Goal: Information Seeking & Learning: Learn about a topic

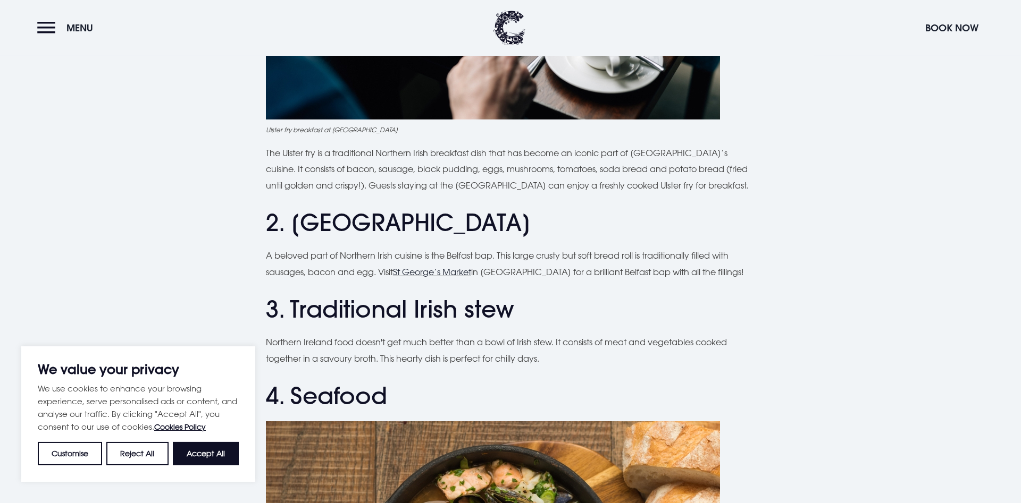
scroll to position [705, 0]
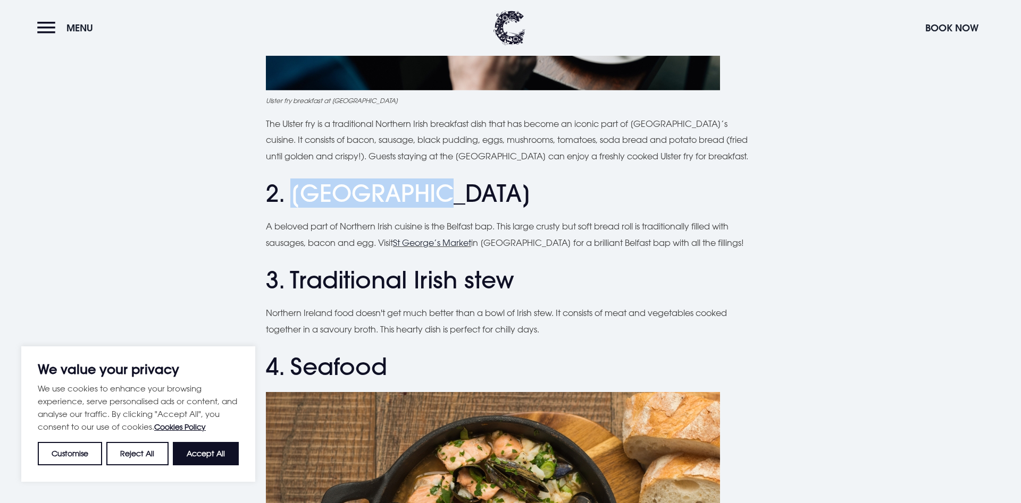
drag, startPoint x: 417, startPoint y: 196, endPoint x: 296, endPoint y: 204, distance: 121.5
click at [296, 204] on h2 "2. [GEOGRAPHIC_DATA]" at bounding box center [510, 194] width 489 height 28
copy h2 "Belfast bap"
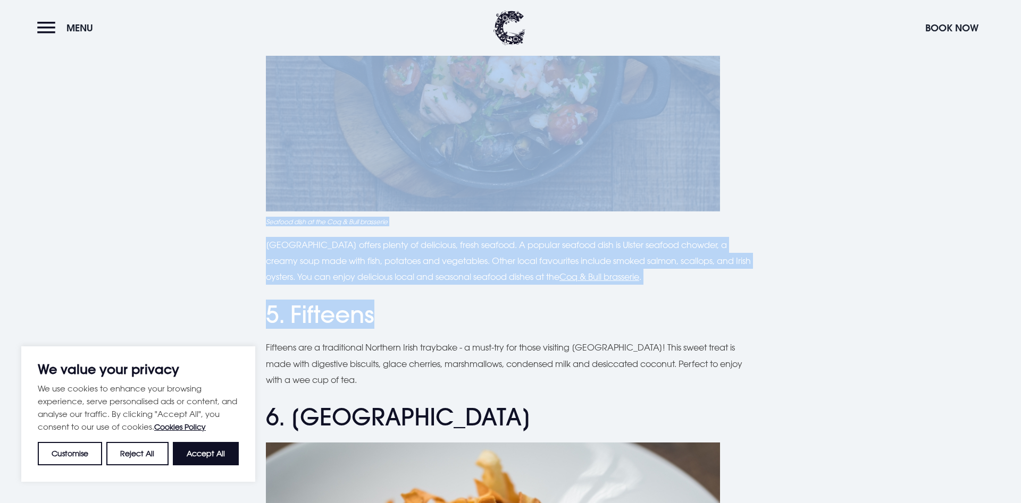
scroll to position [1179, 0]
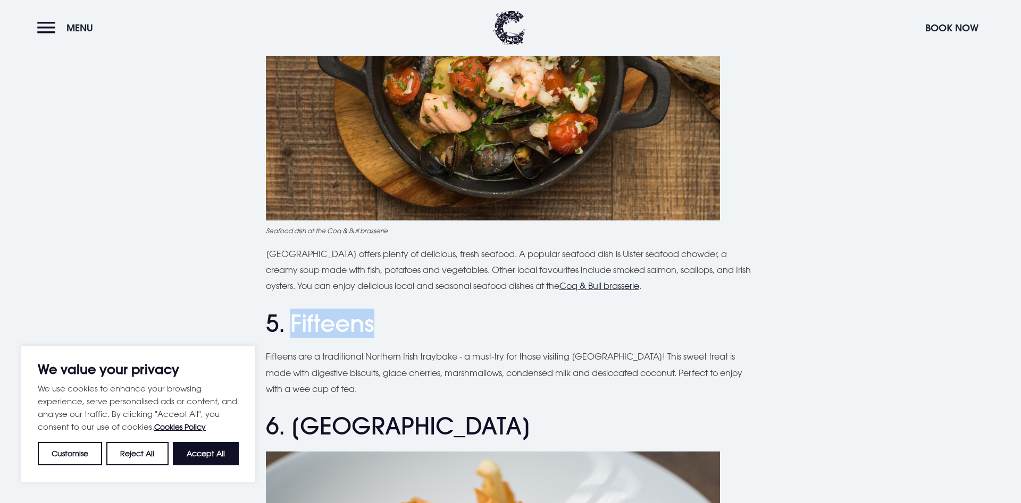
drag, startPoint x: 375, startPoint y: 101, endPoint x: 296, endPoint y: 333, distance: 245.5
click at [296, 333] on h2 "5. Fifteens" at bounding box center [510, 324] width 489 height 28
copy h2 "Fifteens"
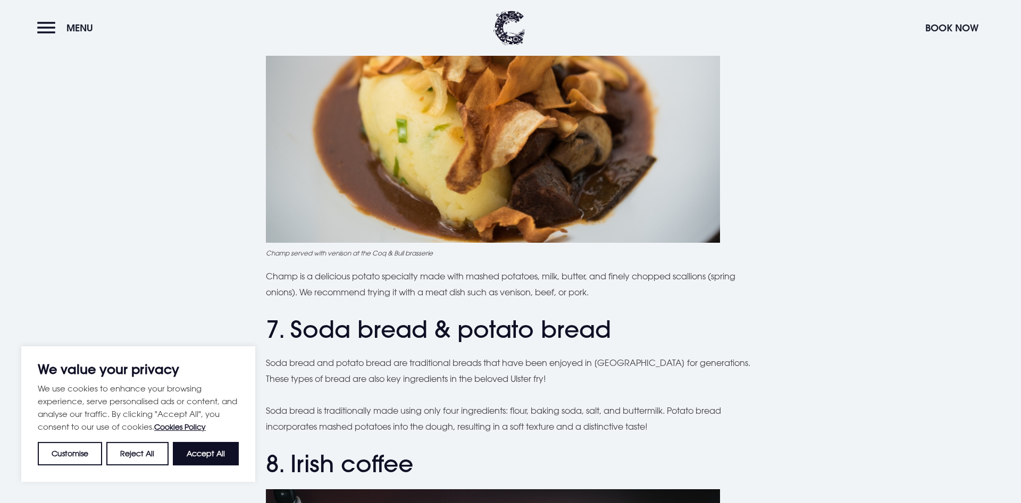
scroll to position [1667, 0]
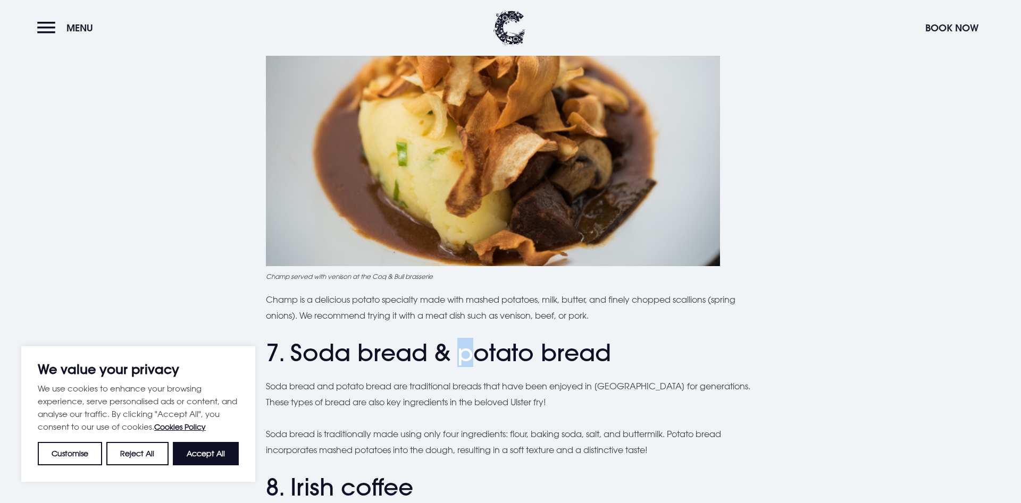
click at [466, 362] on h2 "7. Soda bread & potato bread" at bounding box center [510, 353] width 489 height 28
copy h2 "p"
click at [336, 390] on p "Soda bread and potato bread are traditional breads that have been enjoyed in [G…" at bounding box center [510, 395] width 489 height 32
copy p "p"
click at [737, 464] on div "Planning a trip to [GEOGRAPHIC_DATA]? From the famous Ulster fry to comforting …" at bounding box center [510, 325] width 489 height 3337
